Goal: Answer question/provide support: Answer question/provide support

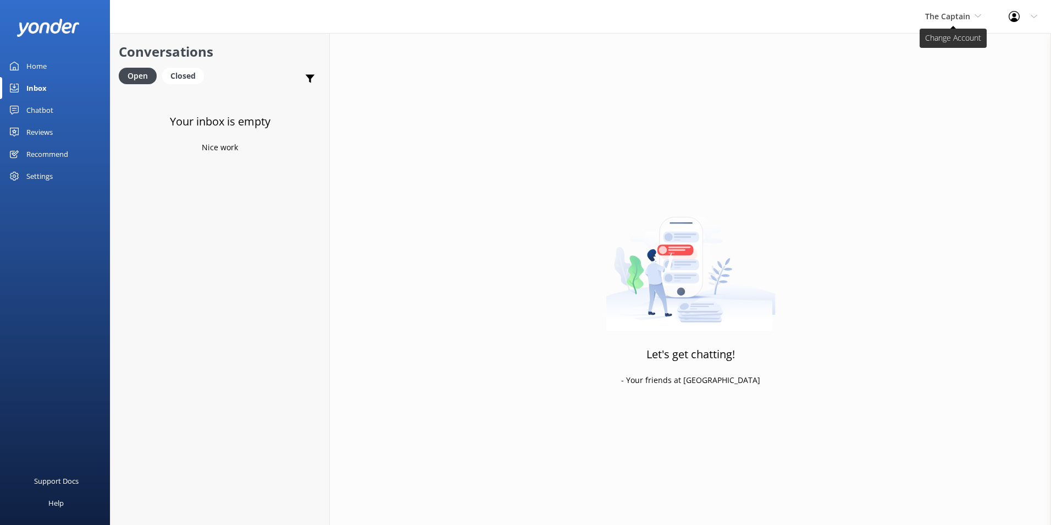
click at [930, 13] on span "The Captain" at bounding box center [947, 16] width 45 height 10
click at [931, 43] on link "De [GEOGRAPHIC_DATA]" at bounding box center [967, 46] width 110 height 26
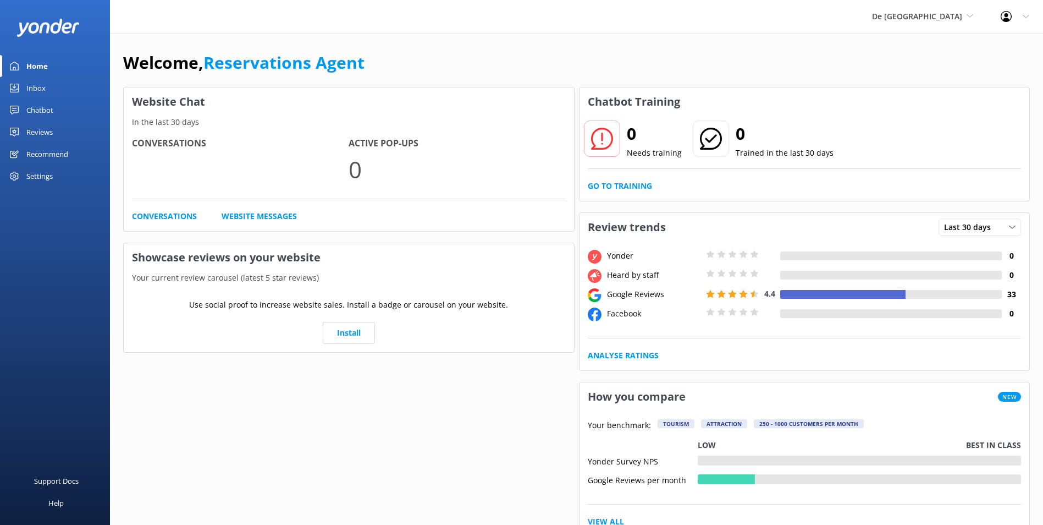
click at [29, 86] on div "Inbox" at bounding box center [35, 88] width 19 height 22
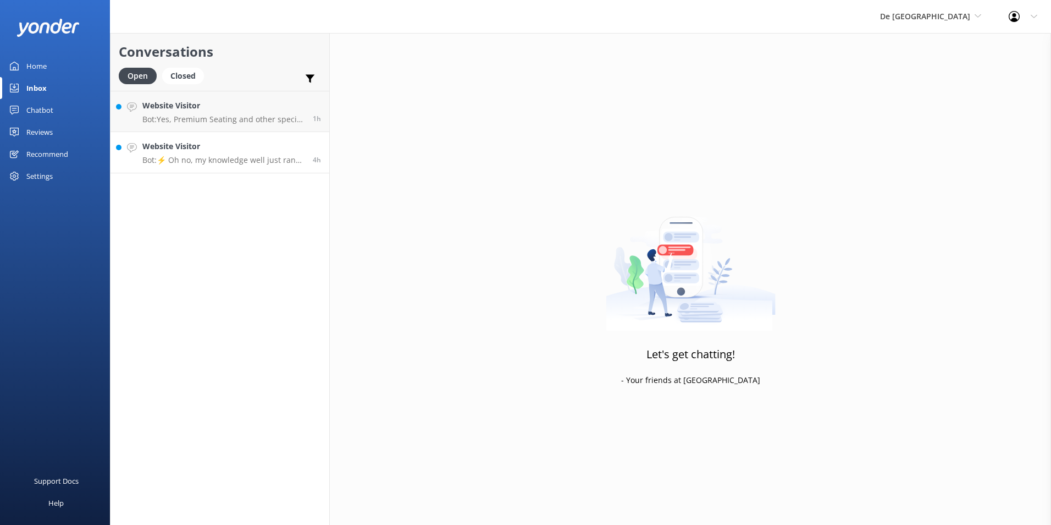
click at [188, 152] on h4 "Website Visitor" at bounding box center [223, 146] width 162 height 12
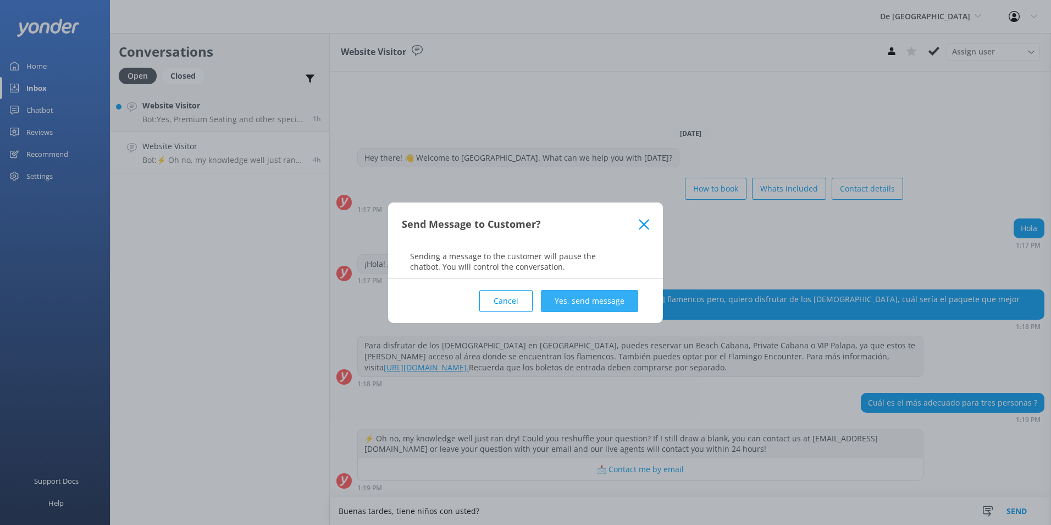
type textarea "Buenas tardes, tiene niños con usted?"
click at [578, 294] on button "Yes, send message" at bounding box center [589, 301] width 97 height 22
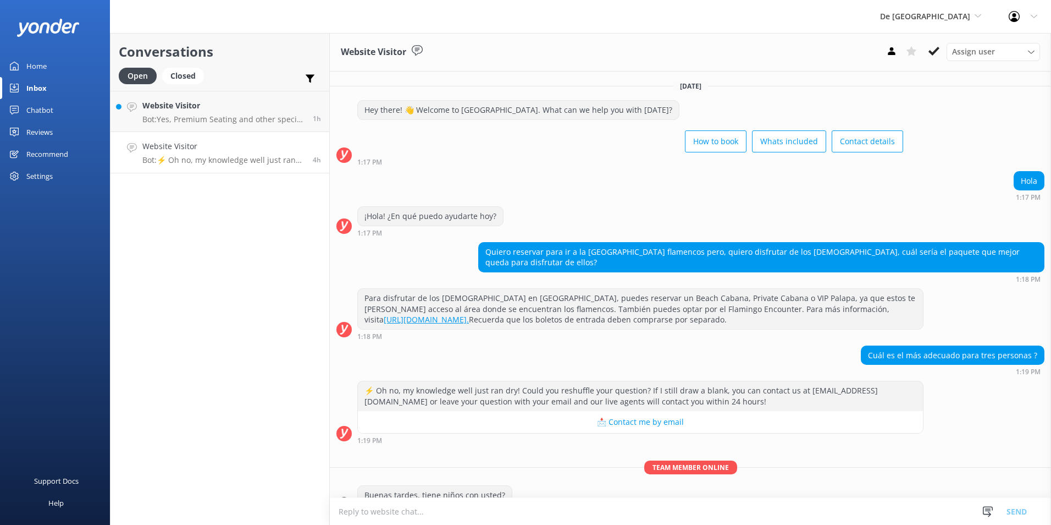
scroll to position [23, 0]
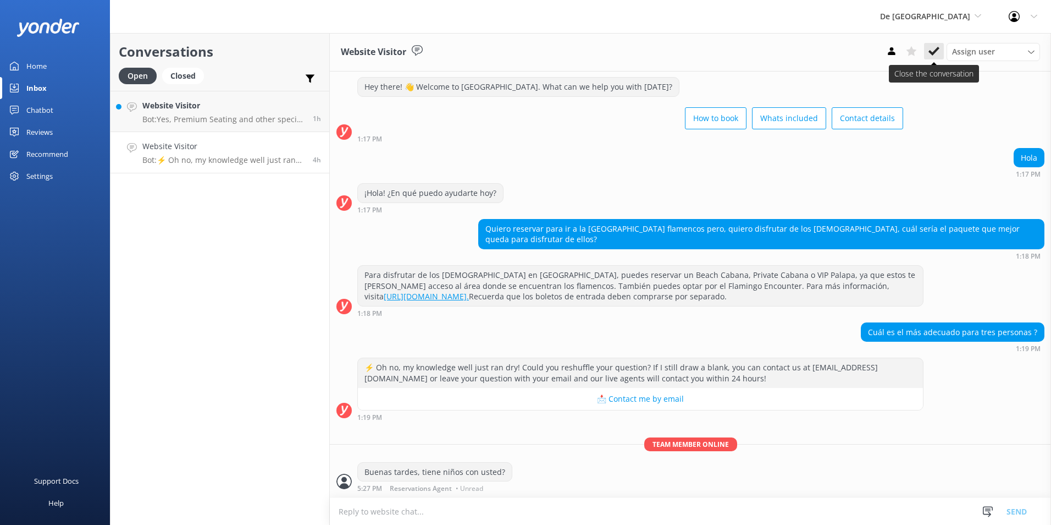
click at [930, 46] on icon at bounding box center [934, 51] width 11 height 11
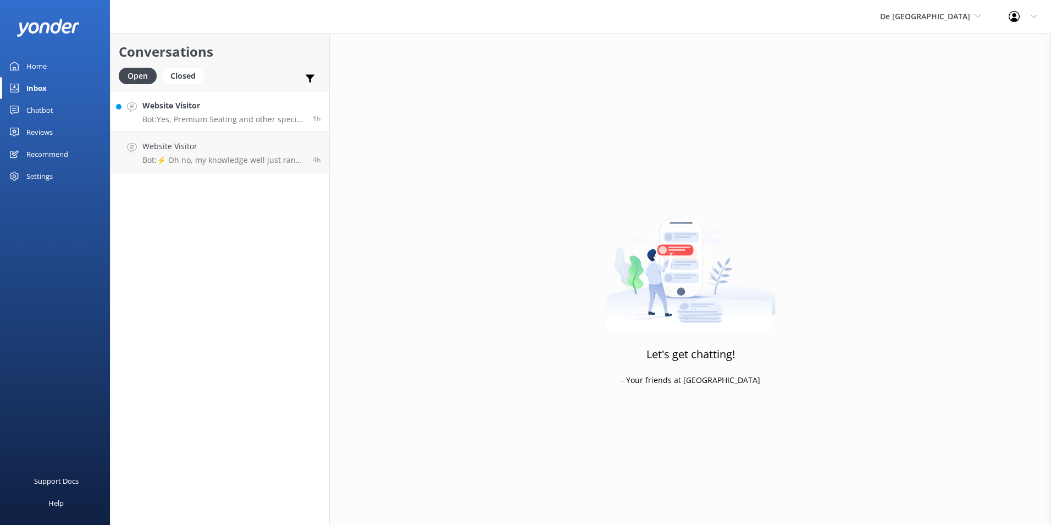
click at [170, 116] on p "Bot: Yes, Premium Seating and other special seating options are upgrades and ne…" at bounding box center [223, 119] width 162 height 10
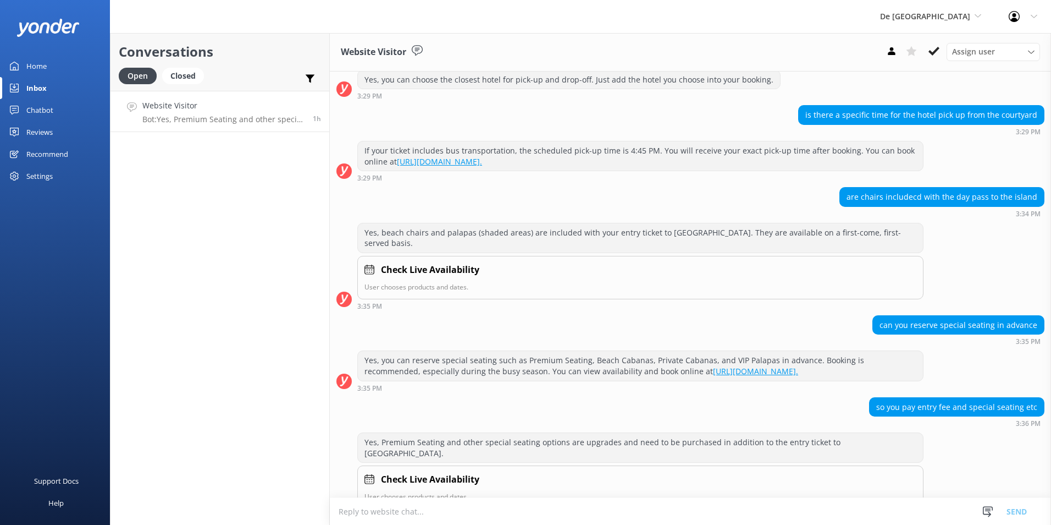
scroll to position [527, 0]
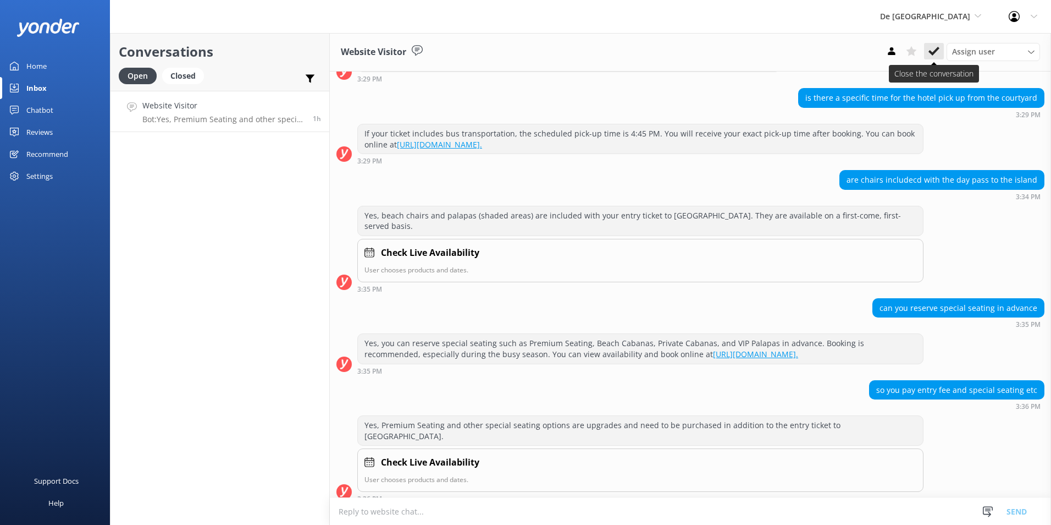
click at [935, 47] on icon at bounding box center [934, 51] width 11 height 11
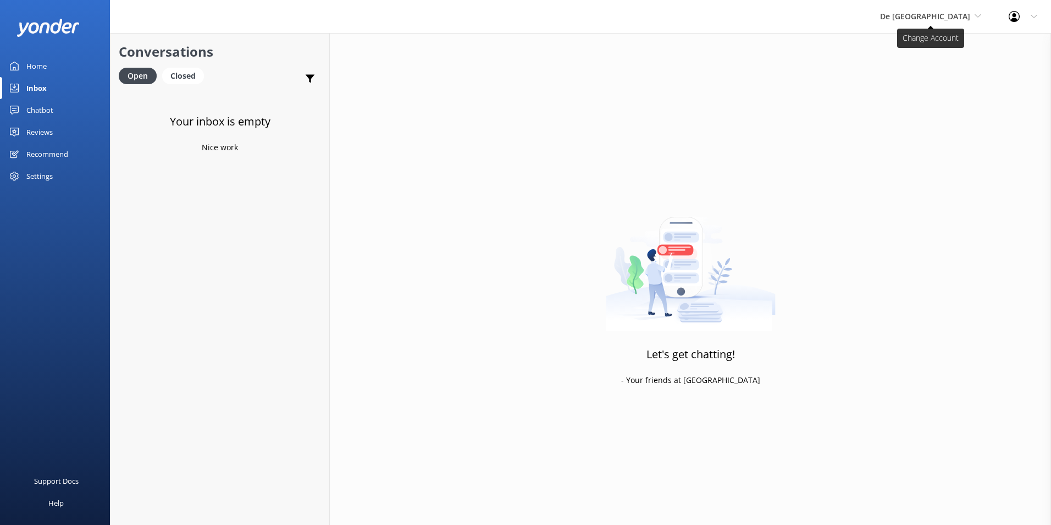
click at [946, 12] on span "De [GEOGRAPHIC_DATA]" at bounding box center [925, 16] width 90 height 10
click at [952, 70] on link "Aruba's Activities Expert" at bounding box center [922, 72] width 110 height 26
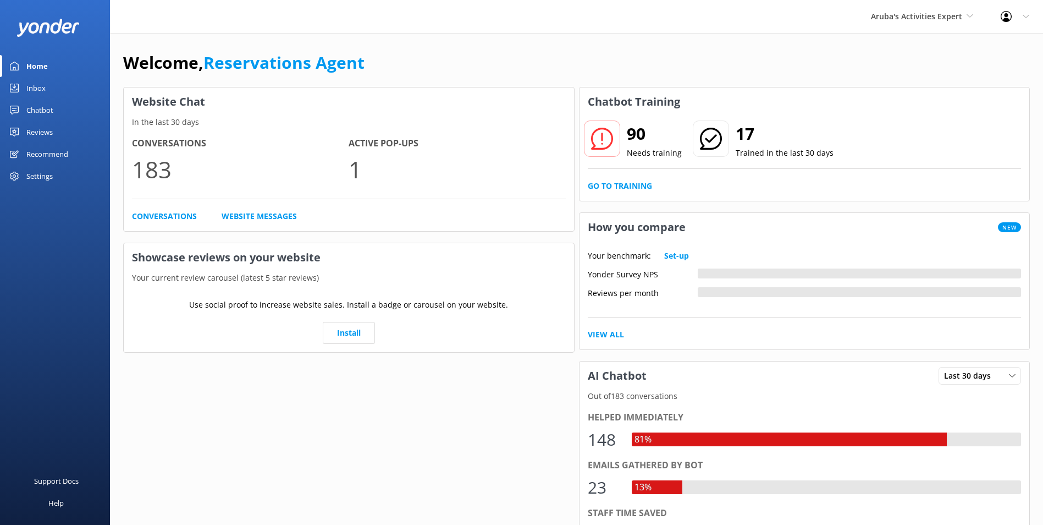
click at [32, 82] on div "Inbox" at bounding box center [35, 88] width 19 height 22
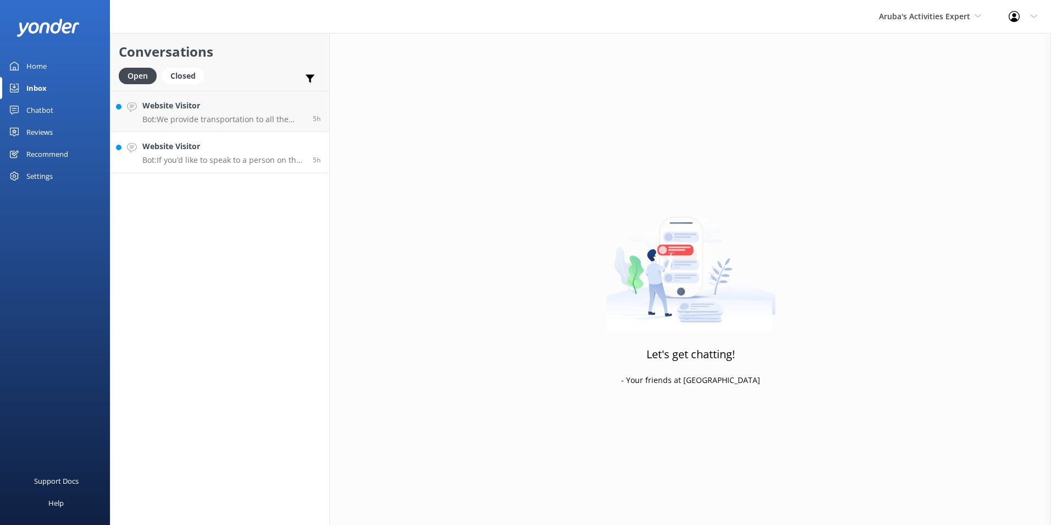
click at [246, 164] on p "Bot: If you’d like to speak to a person on the De Palm team, please call [PHONE…" at bounding box center [223, 160] width 162 height 10
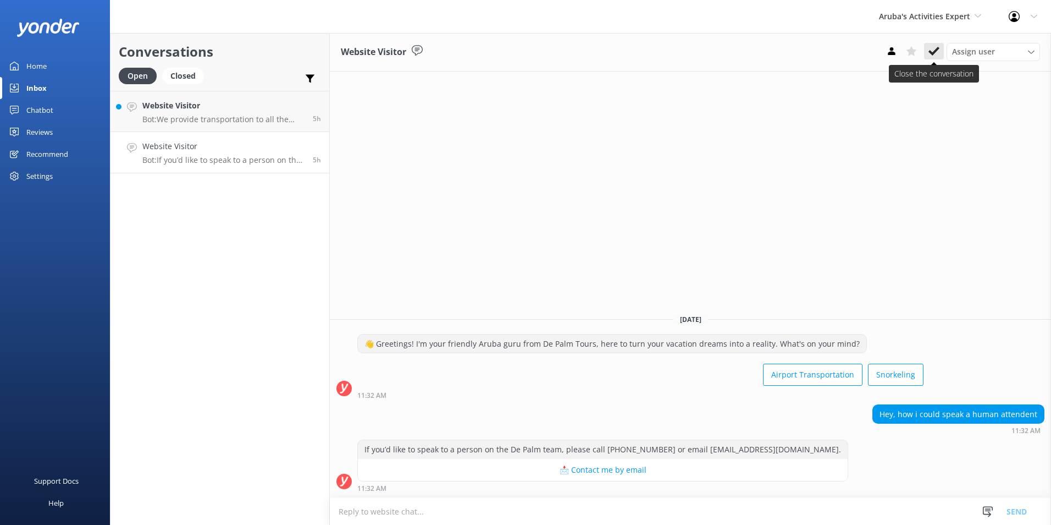
click at [936, 52] on use at bounding box center [934, 51] width 11 height 9
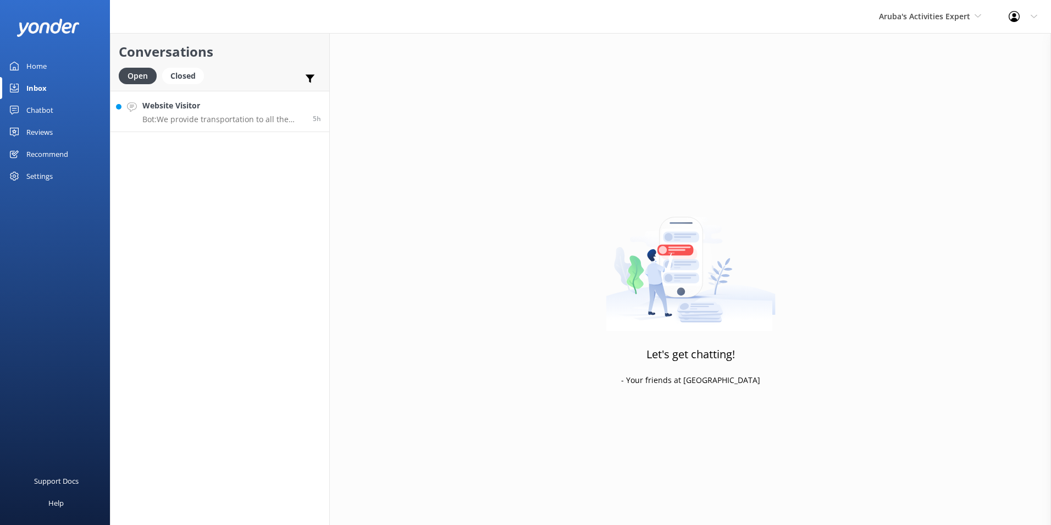
click at [217, 120] on p "Bot: We provide transportation to all the major high-rise and low-rise hotels i…" at bounding box center [223, 119] width 162 height 10
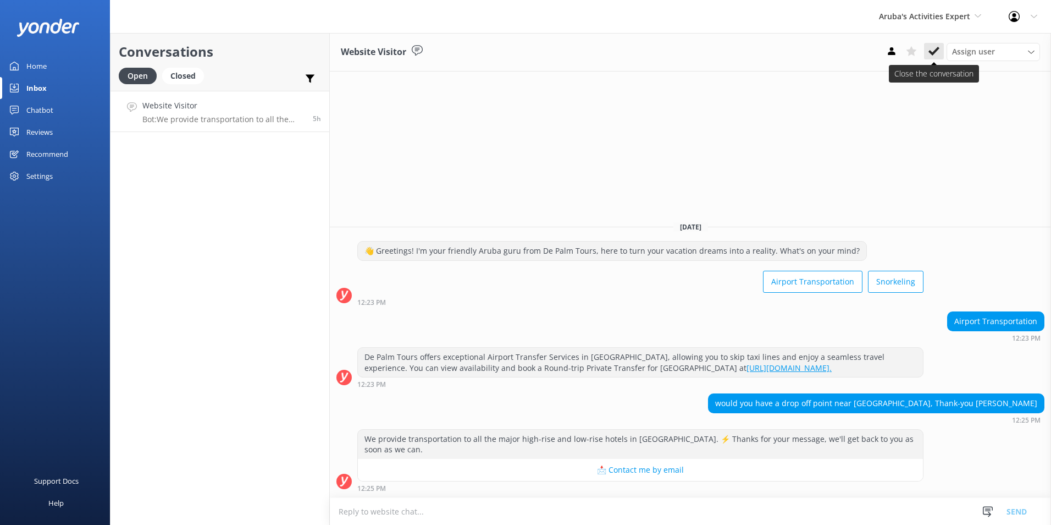
click at [935, 48] on icon at bounding box center [934, 51] width 11 height 11
